Goal: Task Accomplishment & Management: Use online tool/utility

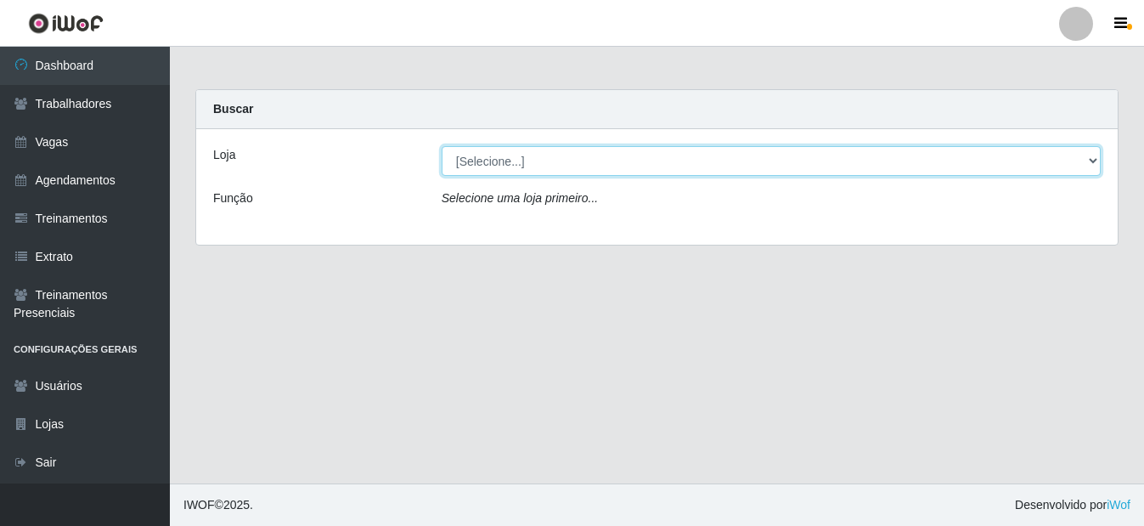
click at [1091, 160] on select "[Selecione...] Bemais Supermercados - B5 Anatólia" at bounding box center [771, 161] width 659 height 30
select select "405"
click at [442, 146] on select "[Selecione...] Bemais Supermercados - B5 Anatólia" at bounding box center [771, 161] width 659 height 30
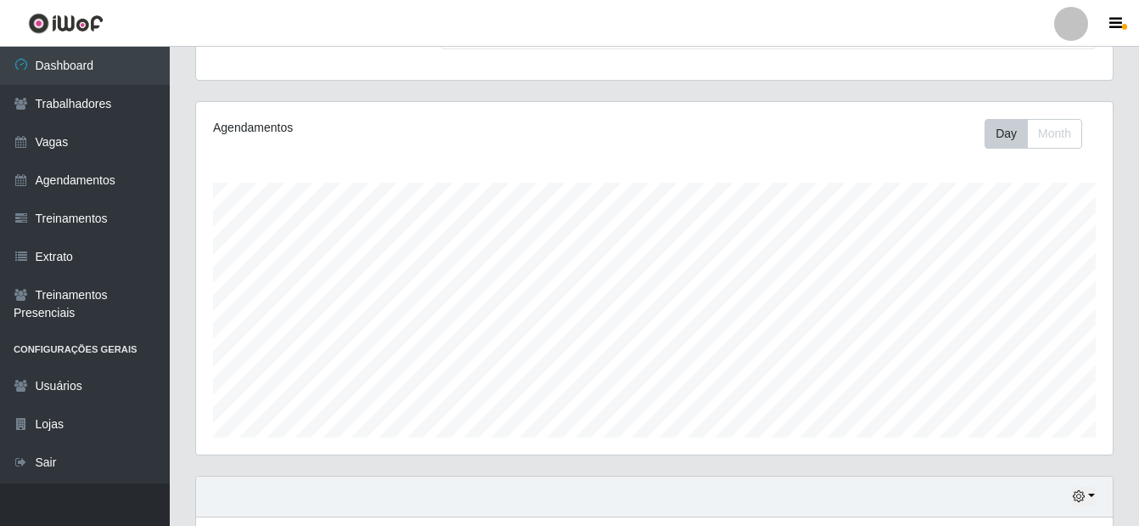
scroll to position [85, 0]
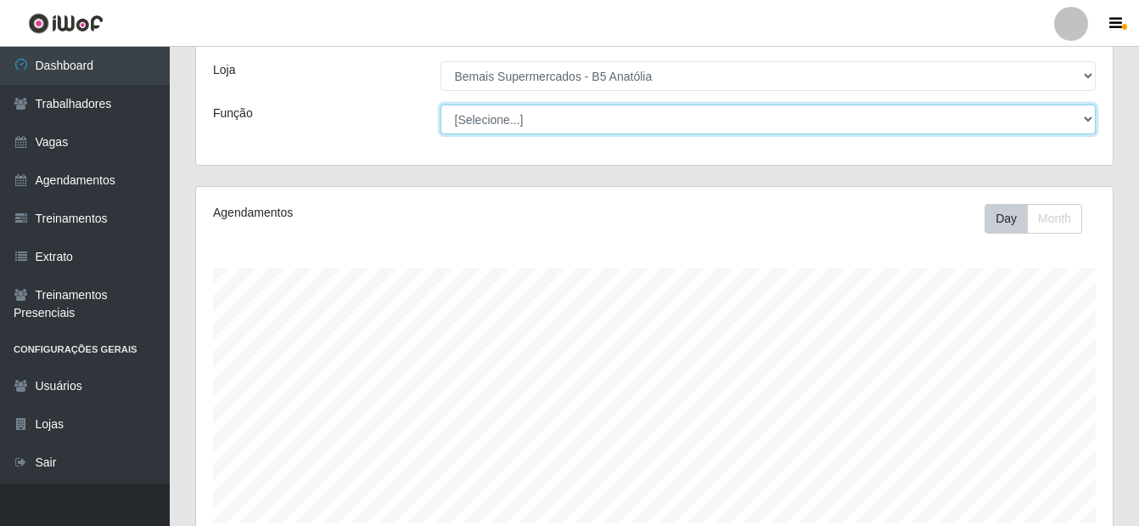
click at [1089, 121] on select "[Selecione...] ASG ASG + ASG ++ Auxiliar de Estacionamento Auxiliar de Estacion…" at bounding box center [769, 119] width 656 height 30
click at [441, 104] on select "[Selecione...] ASG ASG + ASG ++ Auxiliar de Estacionamento Auxiliar de Estacion…" at bounding box center [769, 119] width 656 height 30
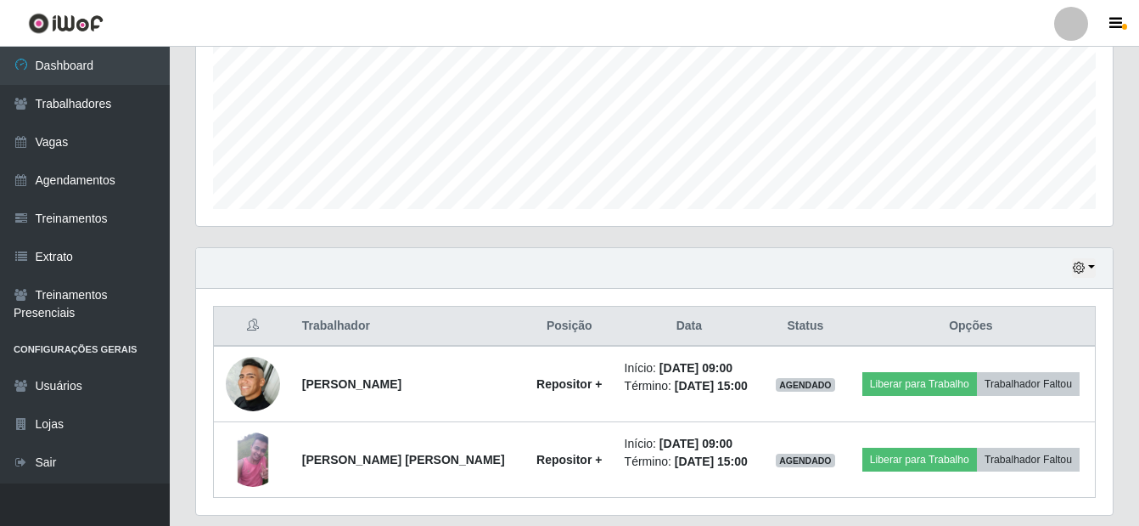
scroll to position [425, 0]
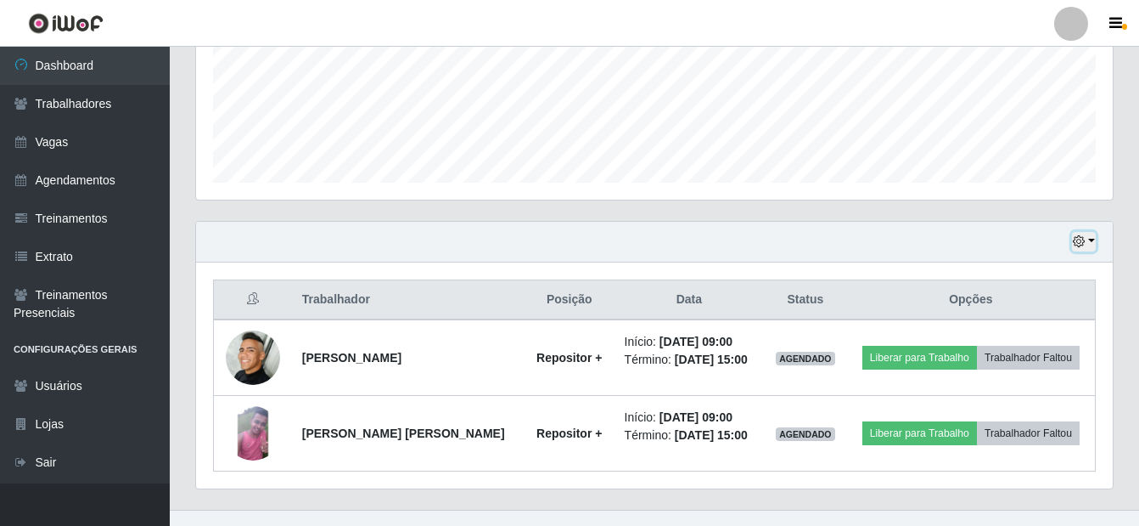
click at [1094, 240] on button "button" at bounding box center [1084, 242] width 24 height 20
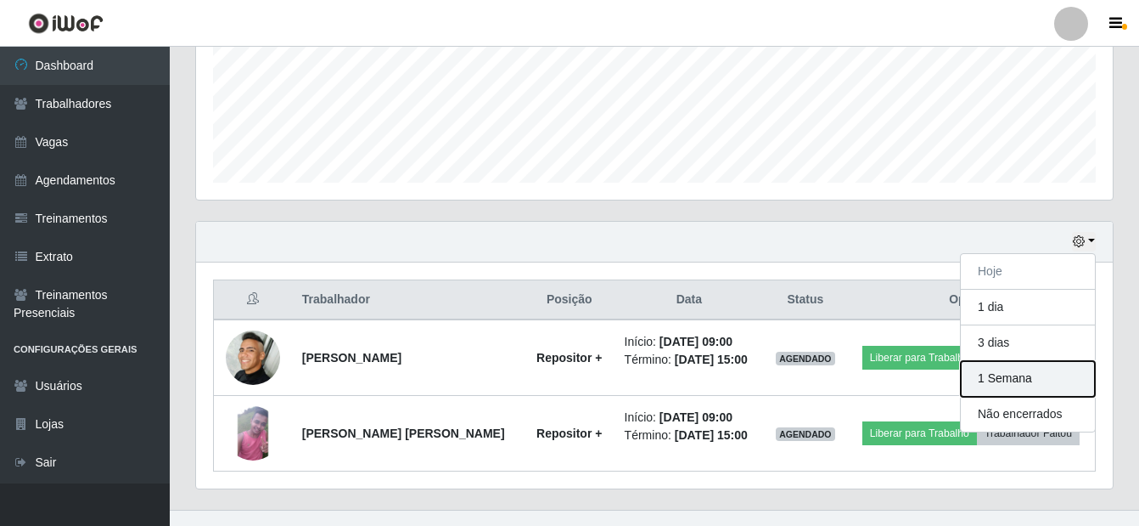
drag, startPoint x: 1021, startPoint y: 376, endPoint x: 979, endPoint y: 376, distance: 41.6
click at [1019, 376] on button "1 Semana" at bounding box center [1028, 379] width 134 height 36
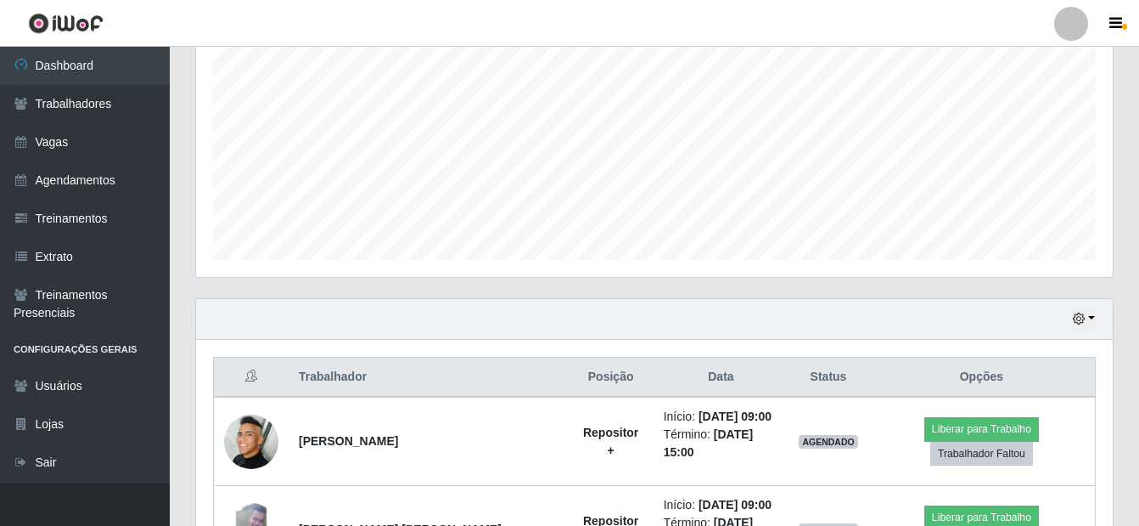
scroll to position [8, 0]
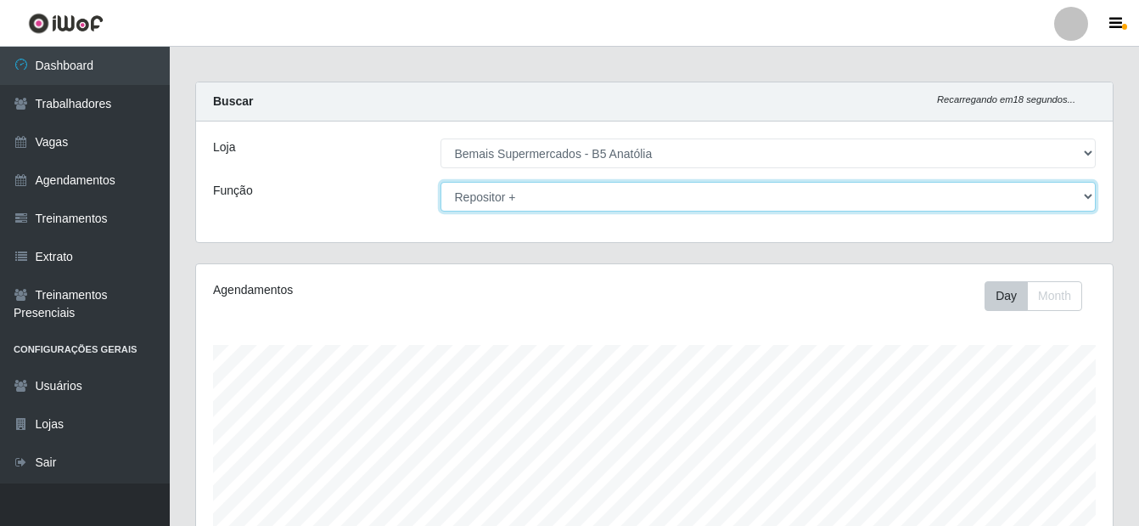
drag, startPoint x: 1088, startPoint y: 196, endPoint x: 1044, endPoint y: 207, distance: 45.5
click at [1085, 197] on select "[Selecione...] ASG ASG + ASG ++ Auxiliar de Estacionamento Auxiliar de Estacion…" at bounding box center [769, 197] width 656 height 30
click at [441, 182] on select "[Selecione...] ASG ASG + ASG ++ Auxiliar de Estacionamento Auxiliar de Estacion…" at bounding box center [769, 197] width 656 height 30
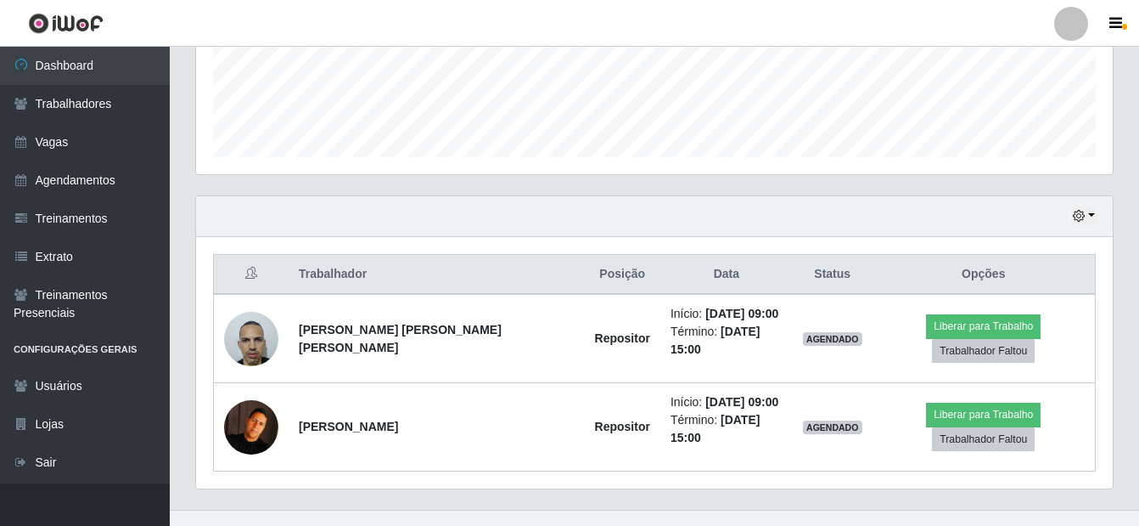
scroll to position [451, 0]
click at [1089, 214] on button "button" at bounding box center [1084, 215] width 24 height 20
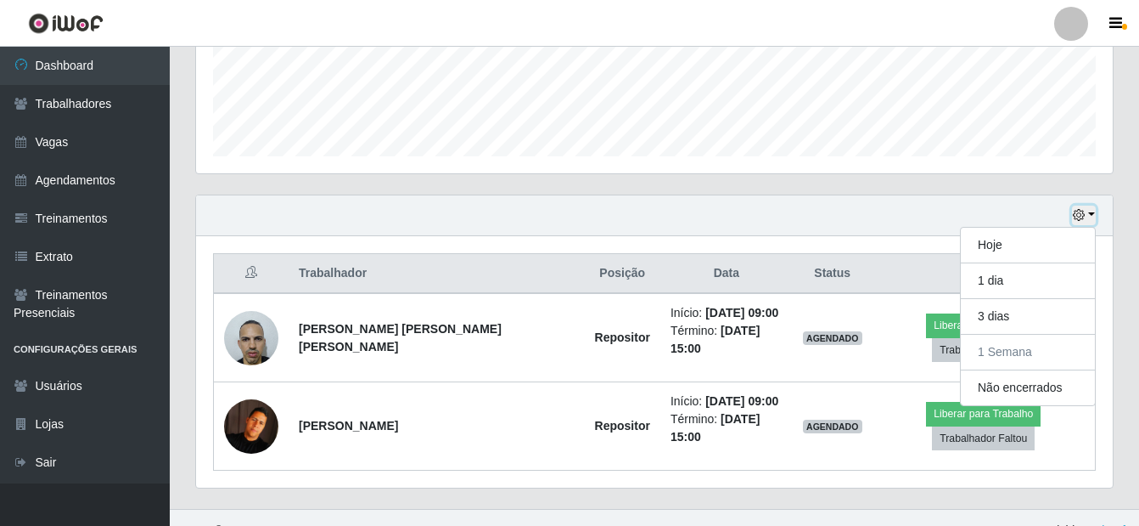
click at [1088, 216] on button "button" at bounding box center [1084, 215] width 24 height 20
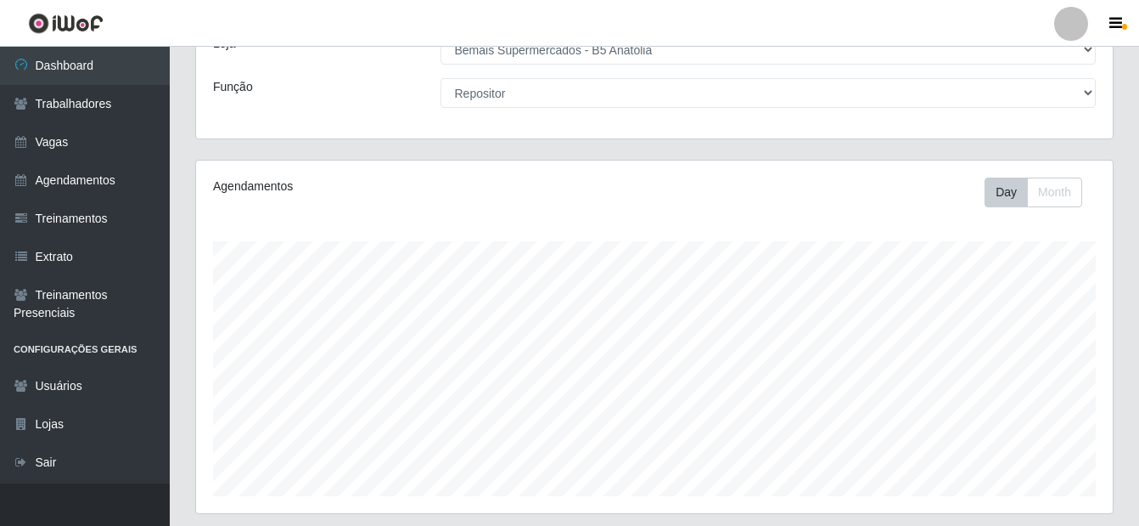
scroll to position [26, 0]
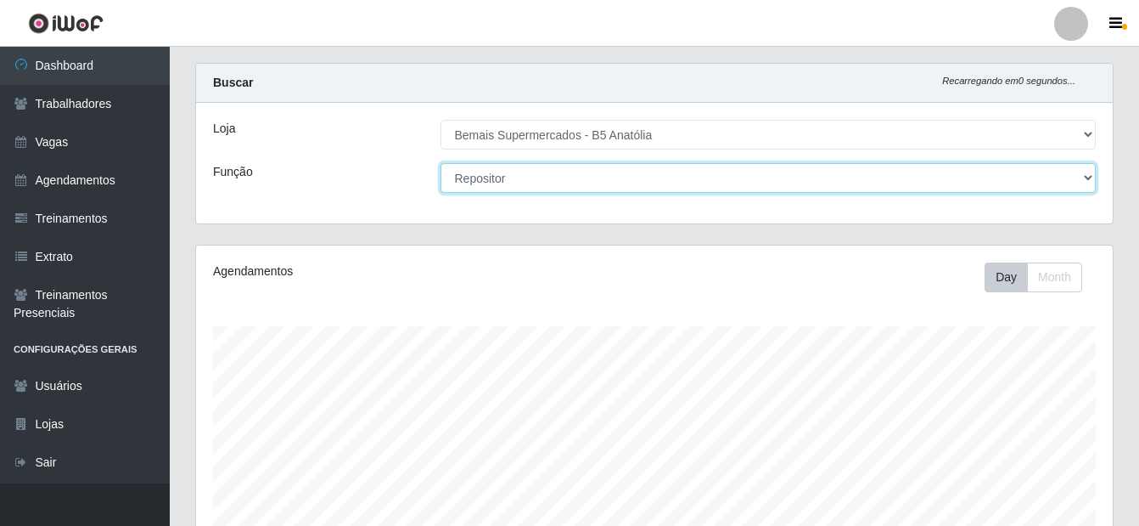
click at [1089, 174] on select "[Selecione...] ASG ASG + ASG ++ Auxiliar de Estacionamento Auxiliar de Estacion…" at bounding box center [769, 178] width 656 height 30
select select "82"
click at [441, 163] on select "[Selecione...] ASG ASG + ASG ++ Auxiliar de Estacionamento Auxiliar de Estacion…" at bounding box center [769, 178] width 656 height 30
